Goal: Task Accomplishment & Management: Use online tool/utility

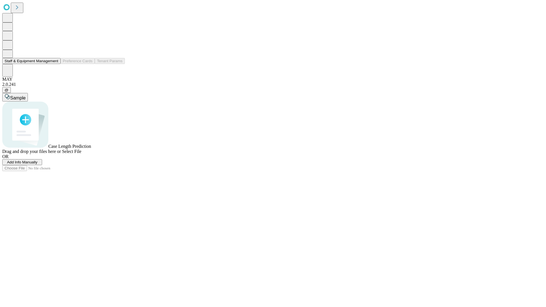
click at [53, 64] on button "Staff & Equipment Management" at bounding box center [31, 61] width 58 height 6
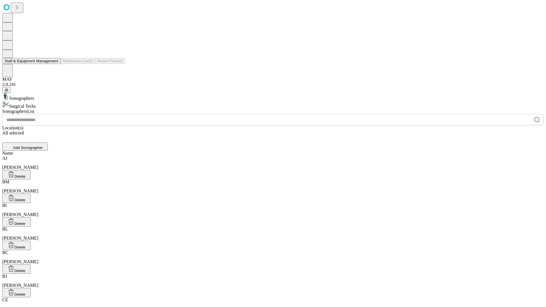
click at [54, 64] on button "Staff & Equipment Management" at bounding box center [31, 61] width 58 height 6
